Goal: Task Accomplishment & Management: Complete application form

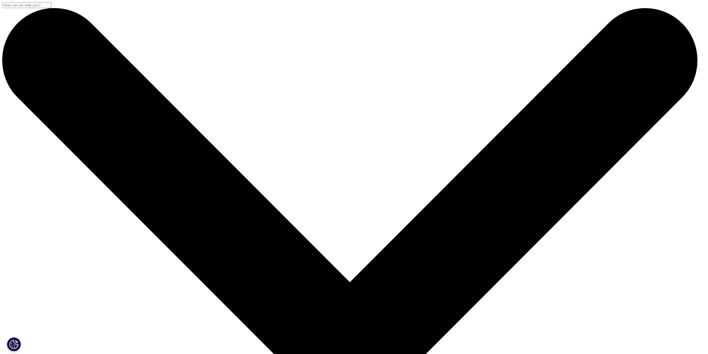
select select "Other"
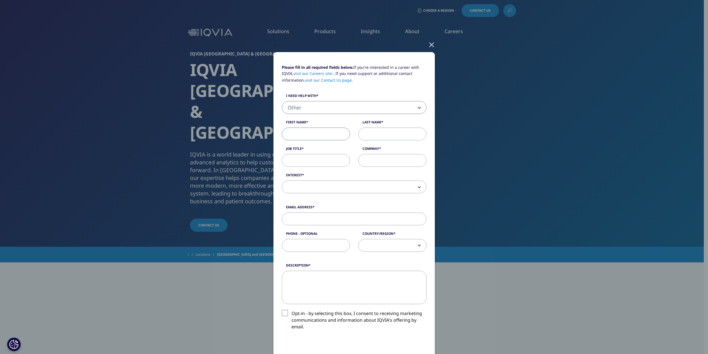
type input "Andrea"
type input "Kunca"
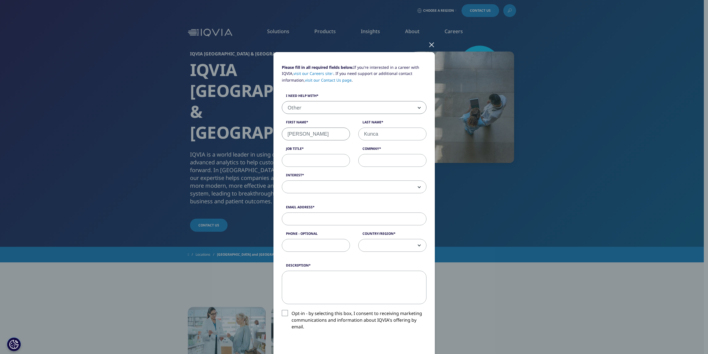
type input "Roche Diagnostics"
type input "andrea.kunca@roche.com"
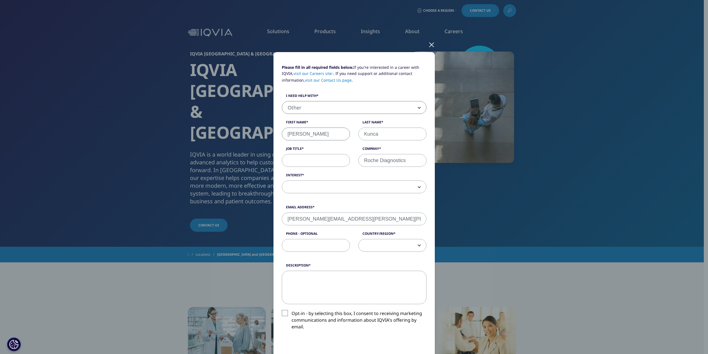
type input "0407006801"
select select "Australia"
click at [309, 184] on span at bounding box center [354, 187] width 144 height 13
select select "Analytics Solutions"
click at [308, 280] on textarea "Description" at bounding box center [354, 286] width 145 height 33
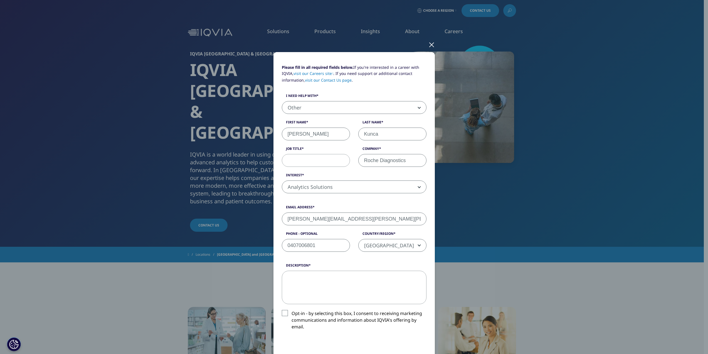
click at [282, 311] on label "Opt-in - by selecting this box, I consent to receiving marketing communications…" at bounding box center [354, 321] width 145 height 23
click at [292, 310] on input "Opt-in - by selecting this box, I consent to receiving marketing communications…" at bounding box center [292, 310] width 0 height 0
click at [312, 278] on textarea "Description" at bounding box center [354, 286] width 145 height 33
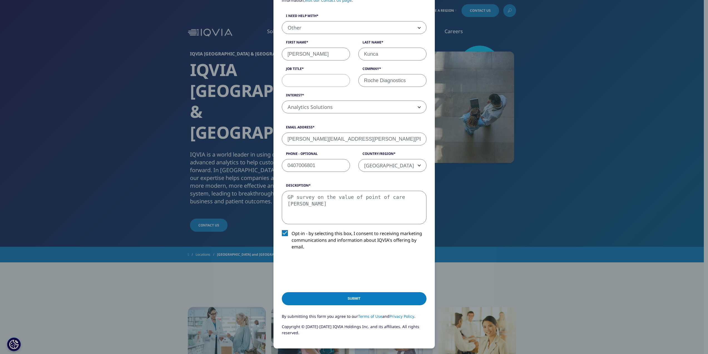
scroll to position [83, 0]
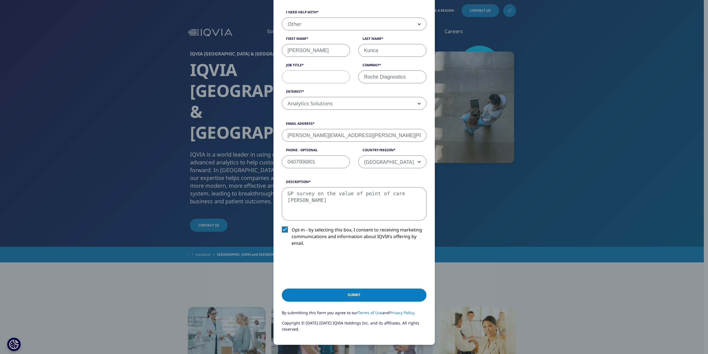
click at [400, 194] on textarea "GP survey on the value of point of care tseting" at bounding box center [354, 203] width 145 height 33
click at [417, 194] on textarea "GP survey on the value of point of care testing" at bounding box center [354, 203] width 145 height 33
click at [302, 199] on textarea "GP survey on the value of point of care testing in pimrary care" at bounding box center [354, 203] width 145 height 33
click at [312, 201] on textarea "GP survey on the value of point of care testing in pimrary care" at bounding box center [354, 203] width 145 height 33
type textarea "GP survey on the value of point of care testing in primary care"
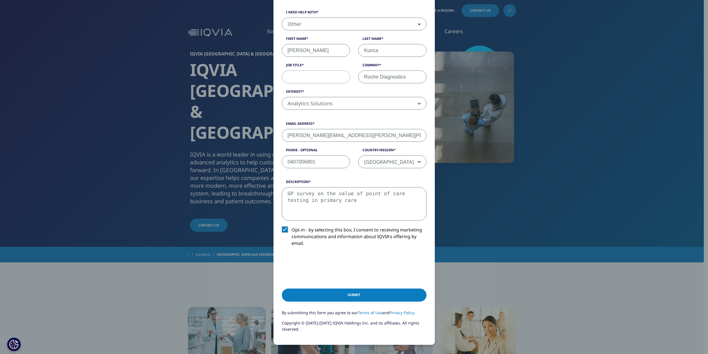
click at [347, 294] on input "Submit" at bounding box center [354, 294] width 145 height 13
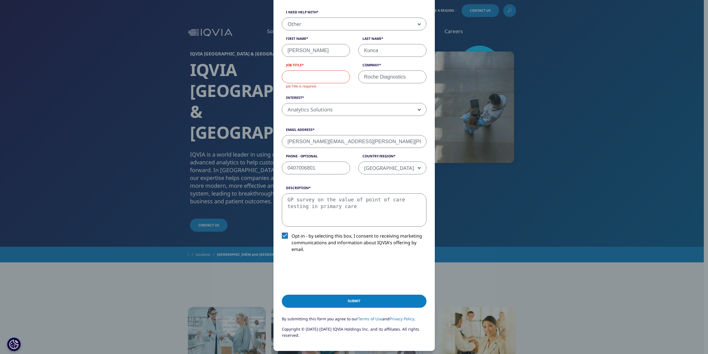
click at [353, 299] on input "Submit" at bounding box center [354, 300] width 145 height 13
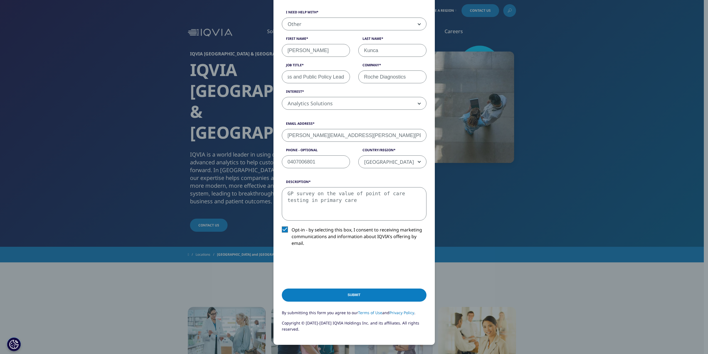
scroll to position [0, 31]
type input "Market ACcess and Public Policy Lead"
click at [349, 290] on input "Submit" at bounding box center [354, 294] width 145 height 13
